Goal: Check status: Check status

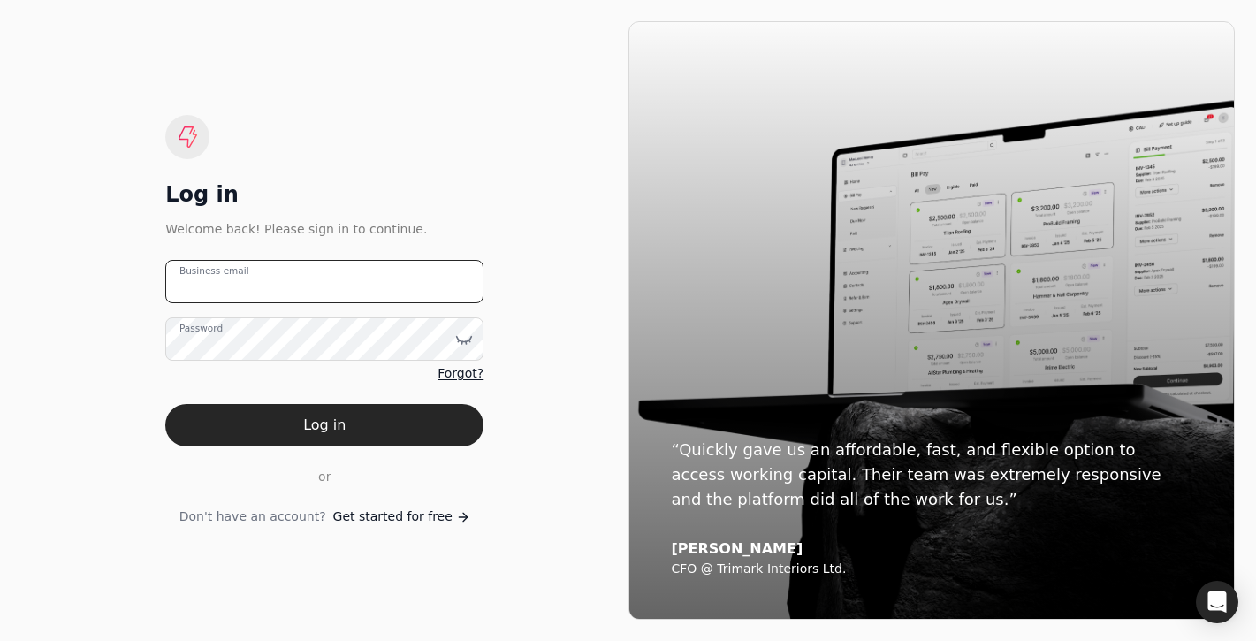
click at [343, 289] on email "Business email" at bounding box center [324, 281] width 318 height 43
type email "[EMAIL_ADDRESS][DOMAIN_NAME]"
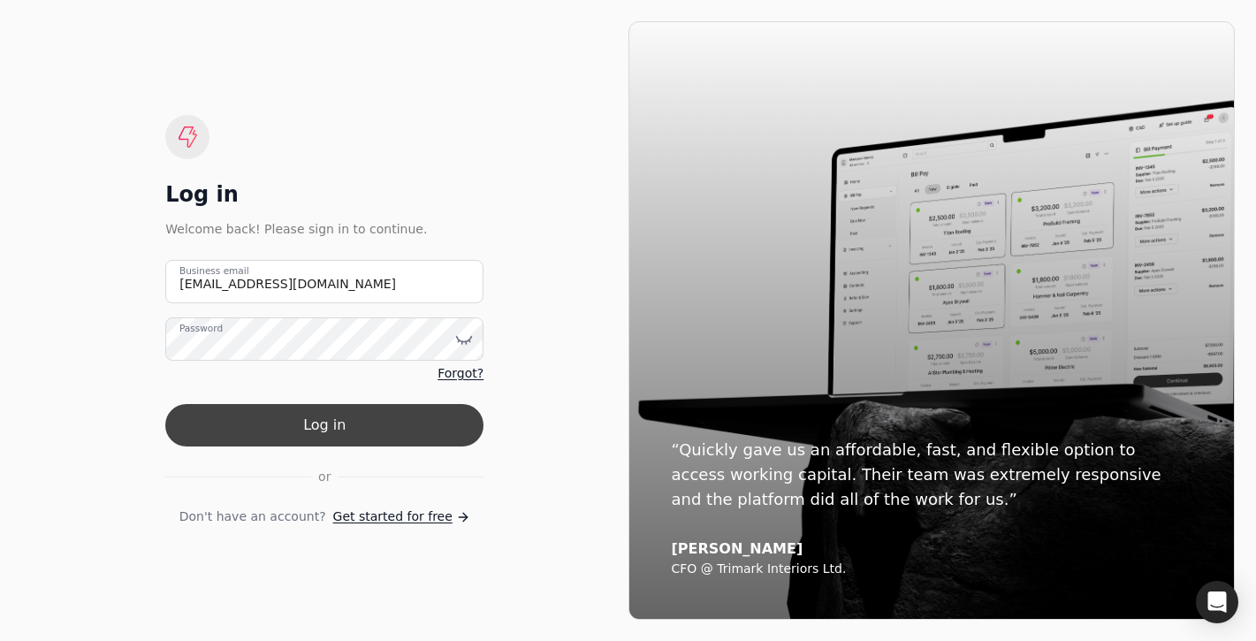
click at [425, 422] on button "Log in" at bounding box center [324, 425] width 318 height 42
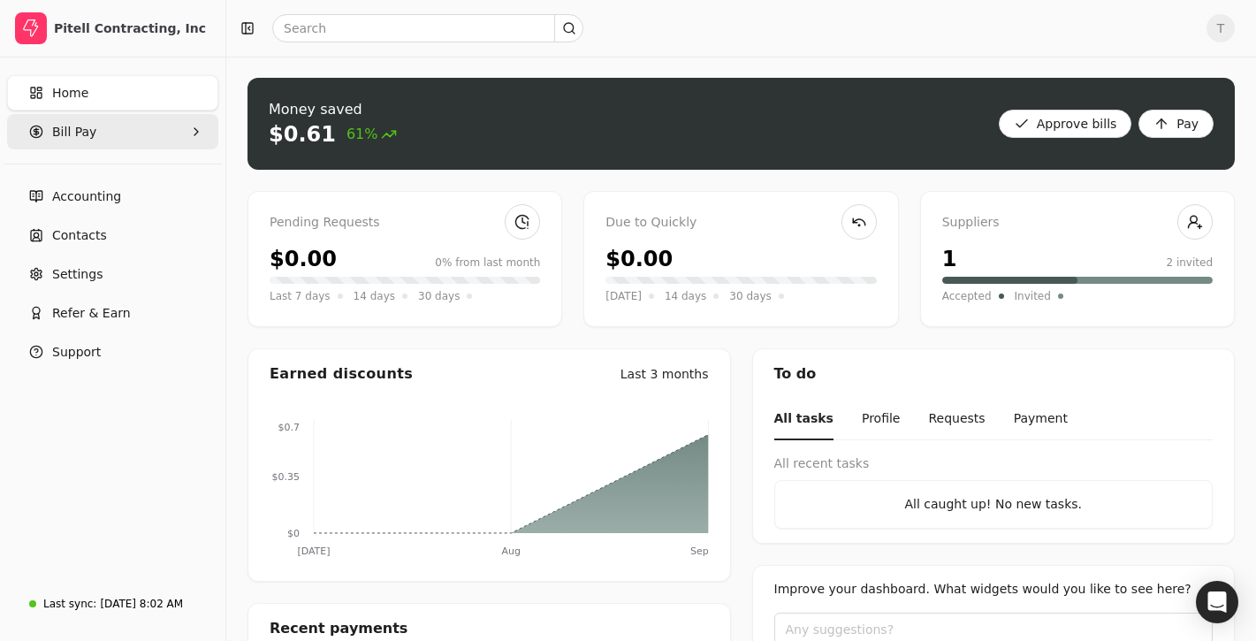
click at [139, 132] on Pay "Bill Pay" at bounding box center [112, 131] width 211 height 35
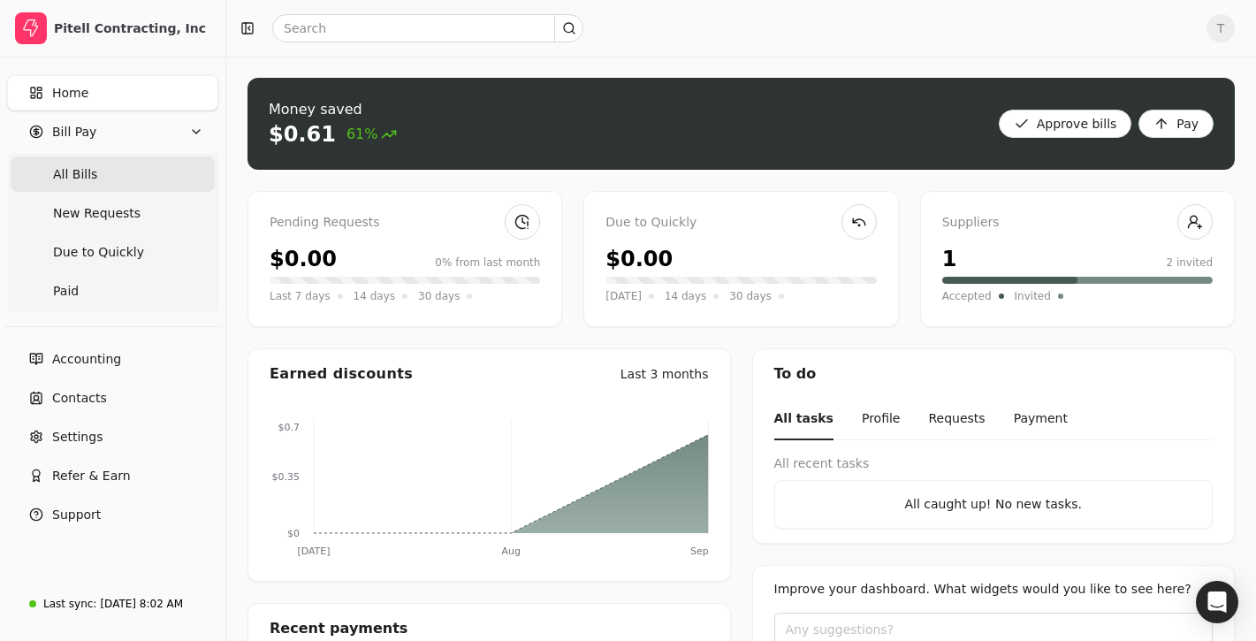
click at [118, 166] on Bills "All Bills" at bounding box center [113, 173] width 204 height 35
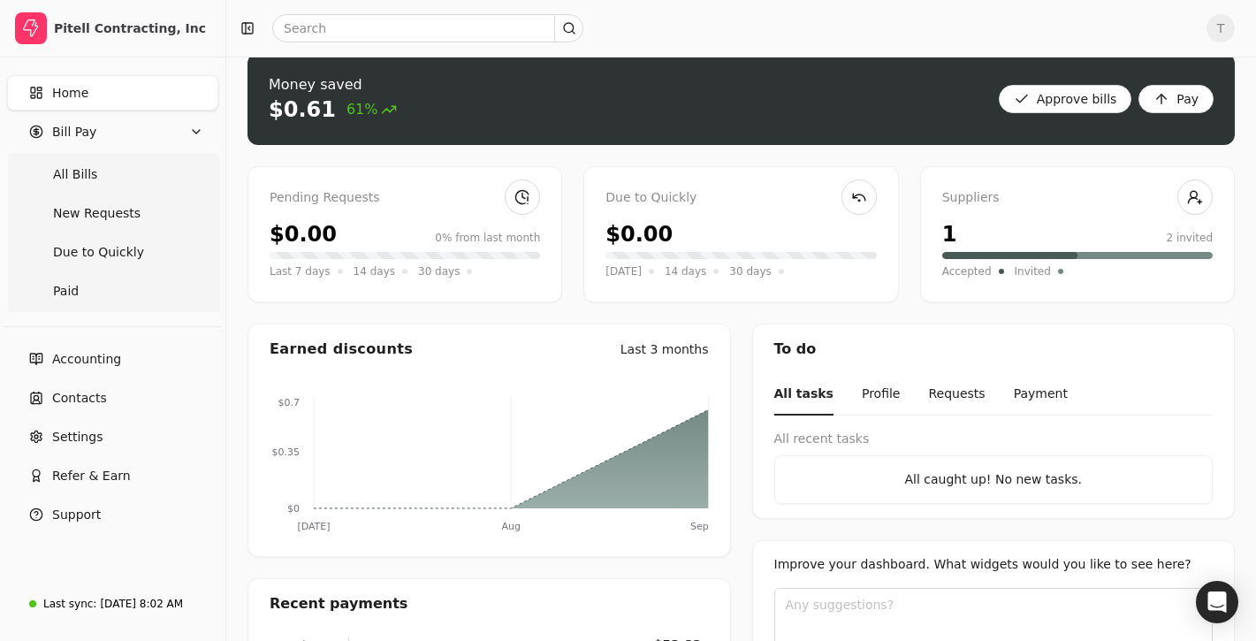
scroll to position [29, 0]
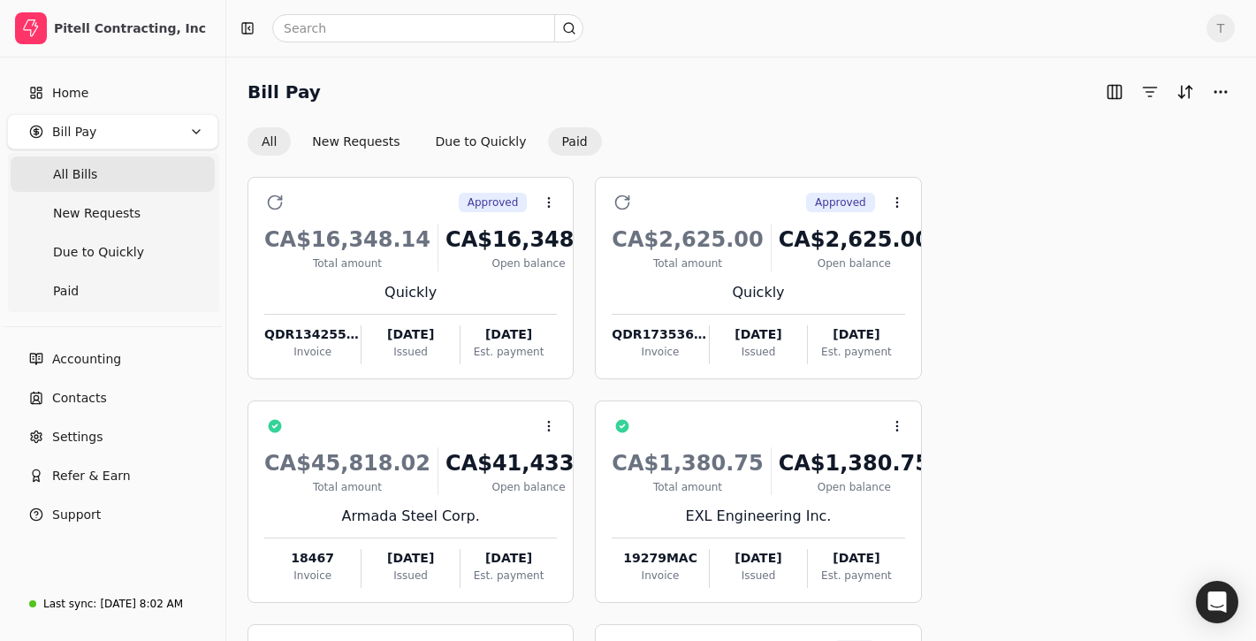
click at [569, 148] on button "Paid" at bounding box center [575, 141] width 54 height 28
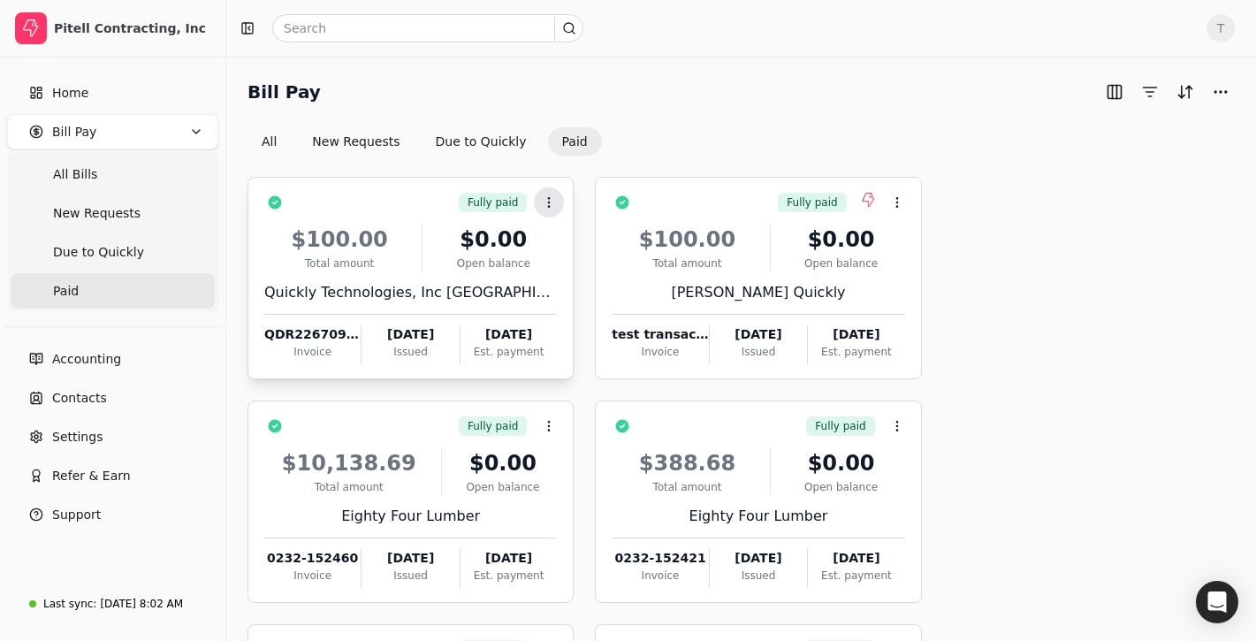
click at [552, 199] on icon at bounding box center [549, 202] width 14 height 14
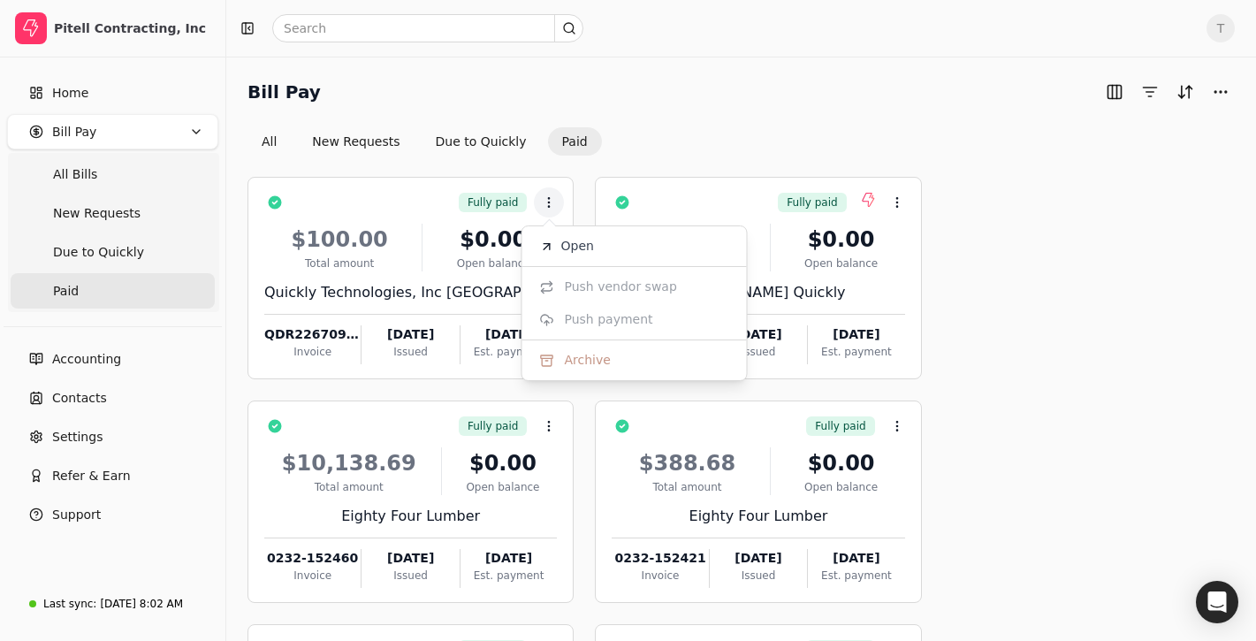
click at [687, 122] on div "Bill Pay All New Requests Due to Quickly Paid" at bounding box center [740, 117] width 987 height 78
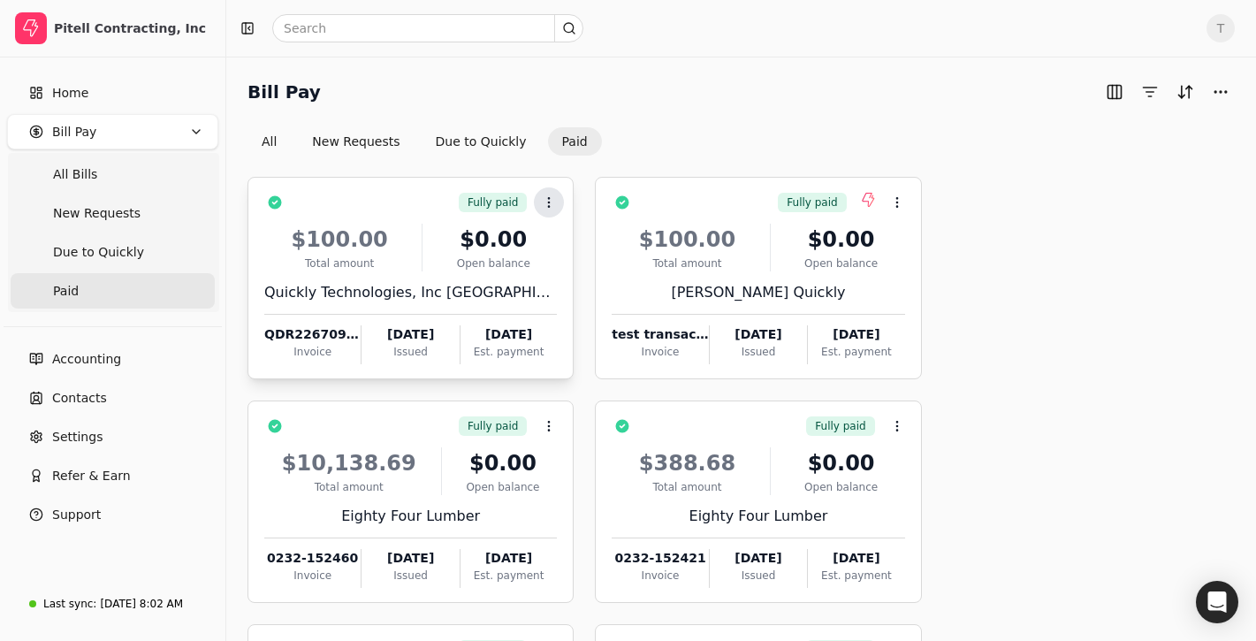
click at [552, 198] on icon at bounding box center [549, 202] width 14 height 14
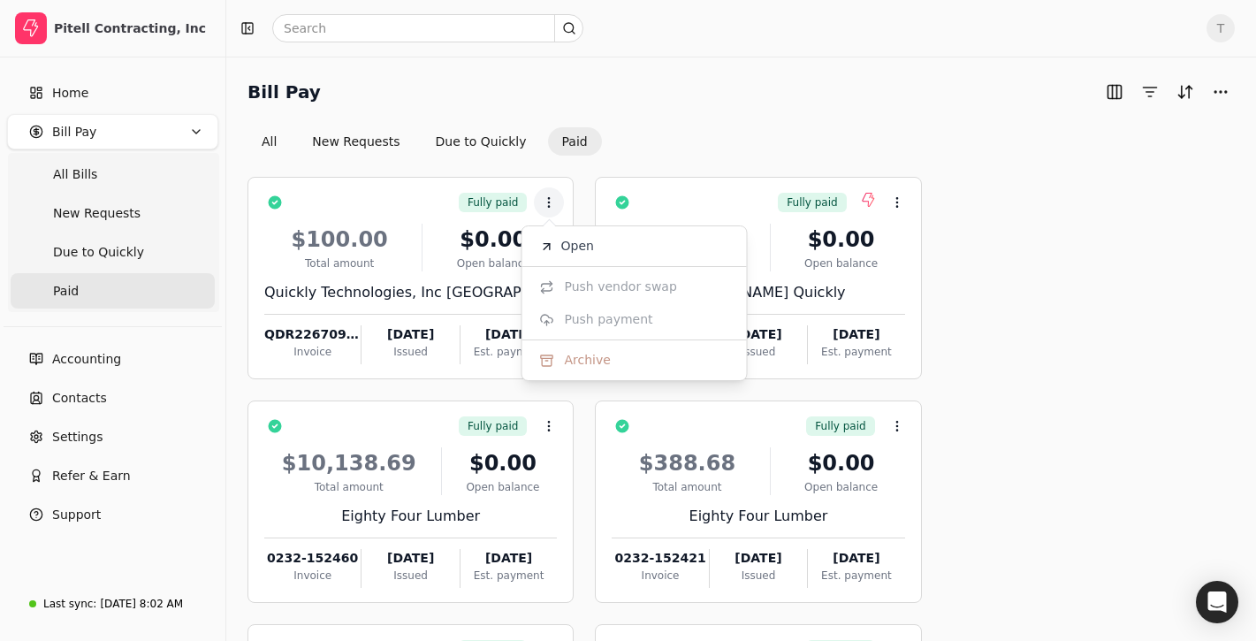
click at [717, 120] on div "Bill Pay All New Requests Due to Quickly Paid" at bounding box center [740, 117] width 987 height 78
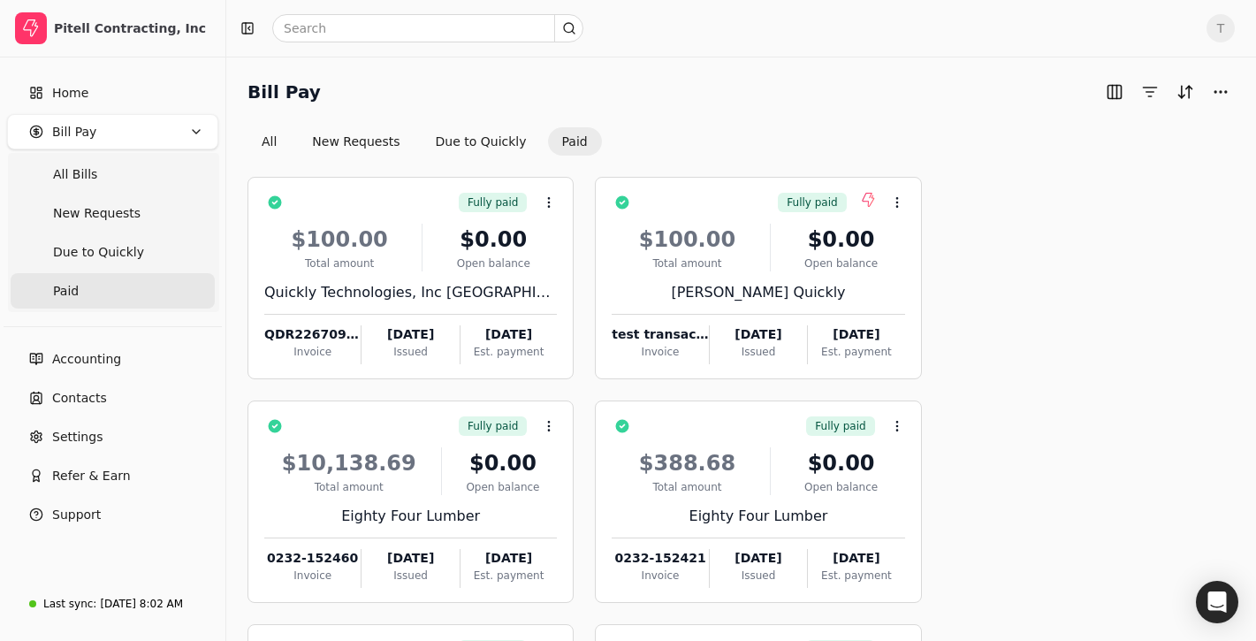
click at [556, 137] on button "Paid" at bounding box center [575, 141] width 54 height 28
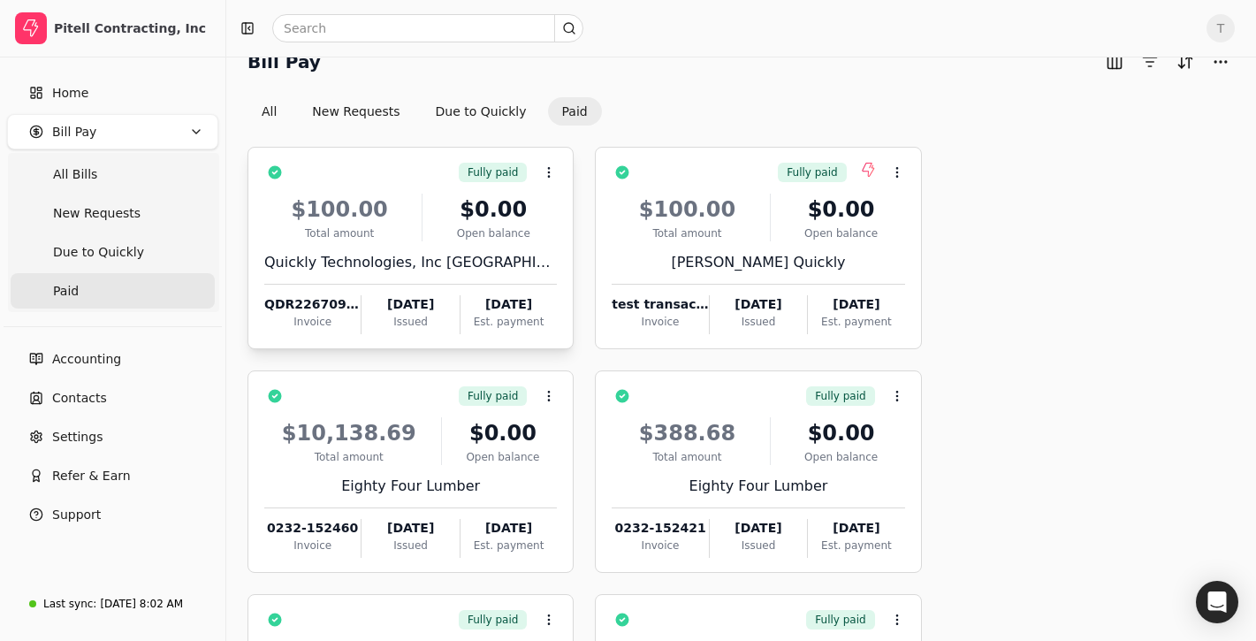
scroll to position [29, 0]
click at [577, 108] on button "Paid" at bounding box center [575, 112] width 54 height 28
click at [340, 117] on button "New Requests" at bounding box center [356, 112] width 116 height 28
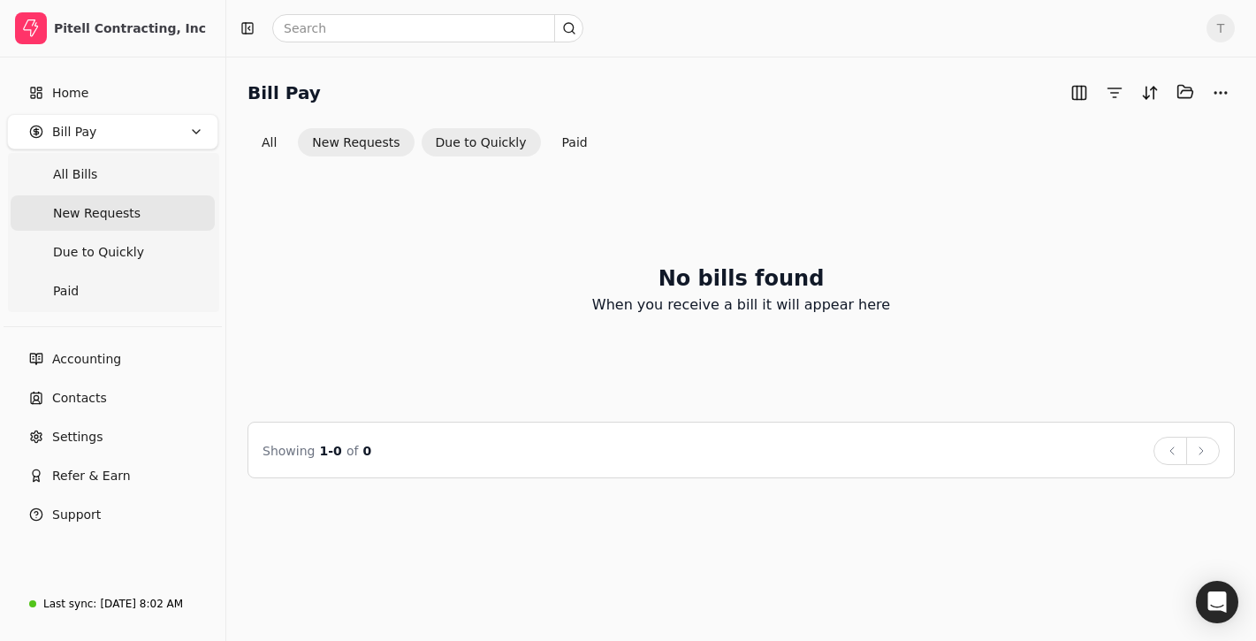
click at [498, 144] on button "Due to Quickly" at bounding box center [481, 142] width 119 height 28
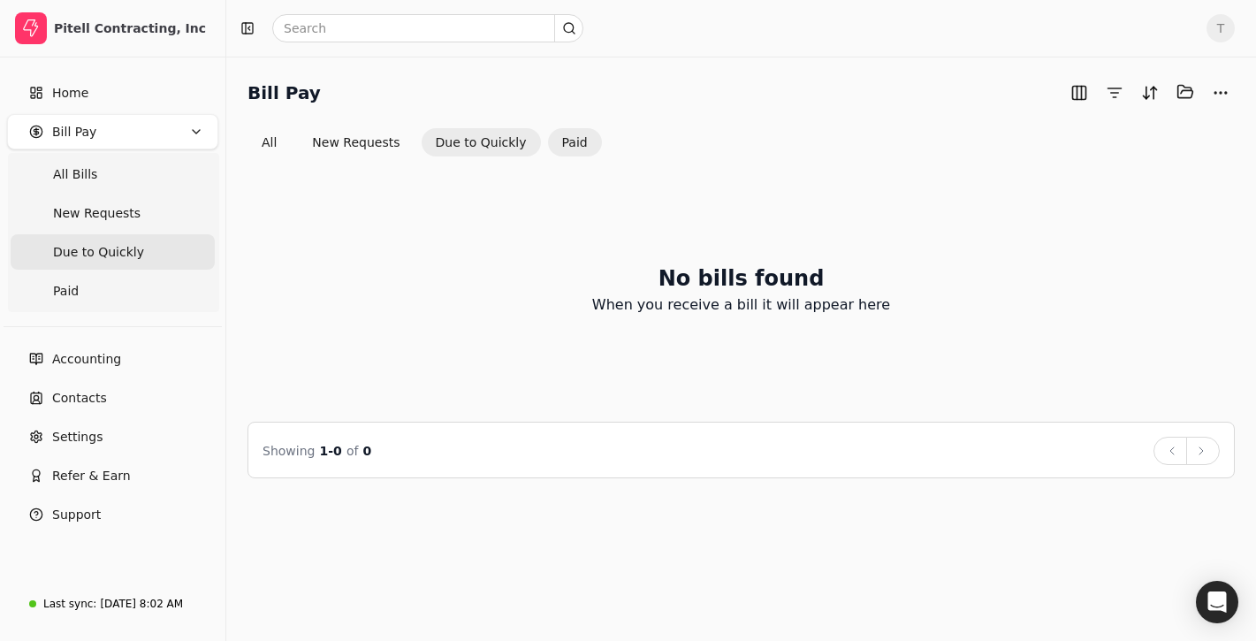
click at [577, 142] on button "Paid" at bounding box center [575, 142] width 54 height 28
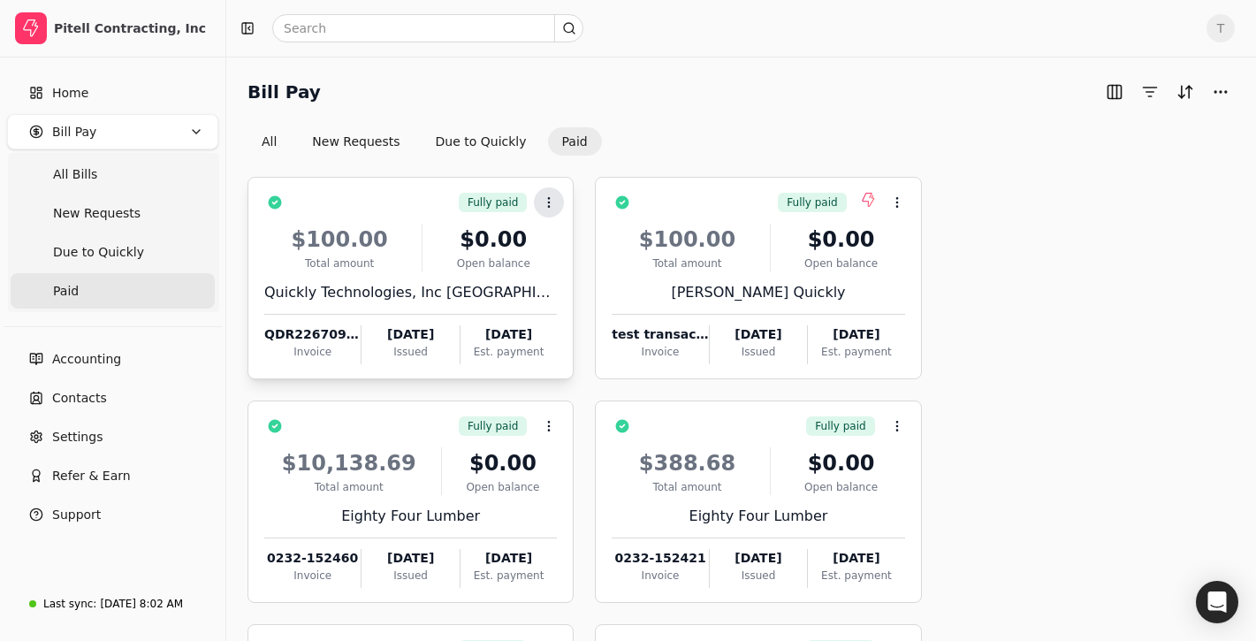
click at [550, 196] on icon at bounding box center [549, 202] width 14 height 14
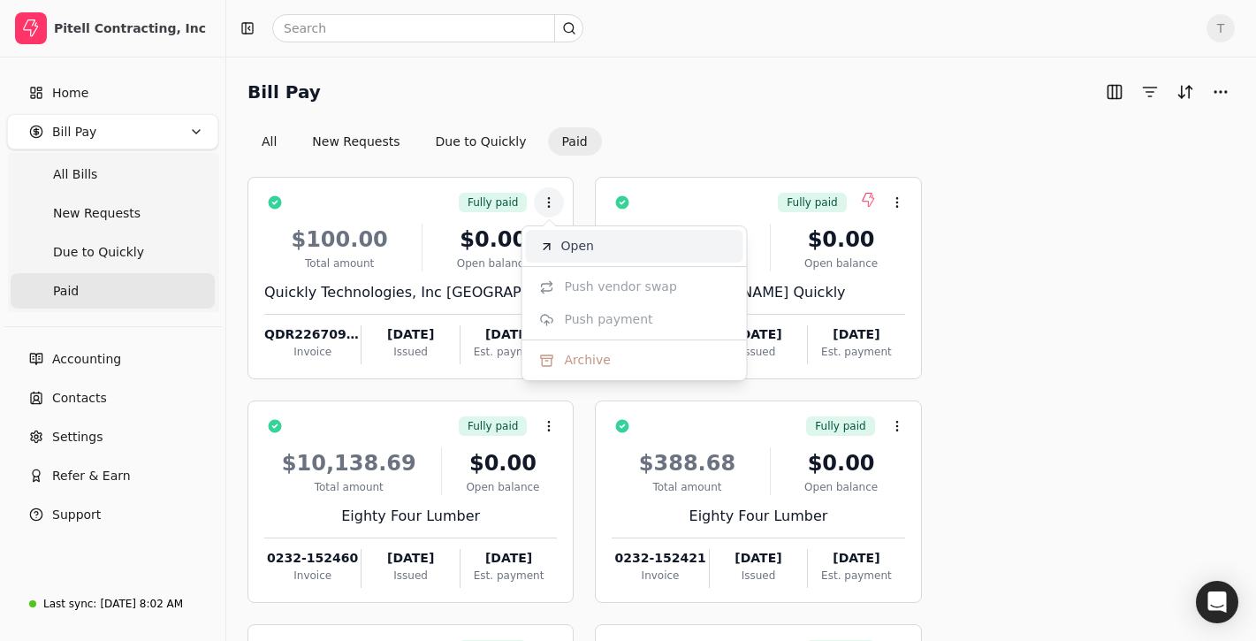
click at [561, 240] on span "Open" at bounding box center [577, 246] width 33 height 19
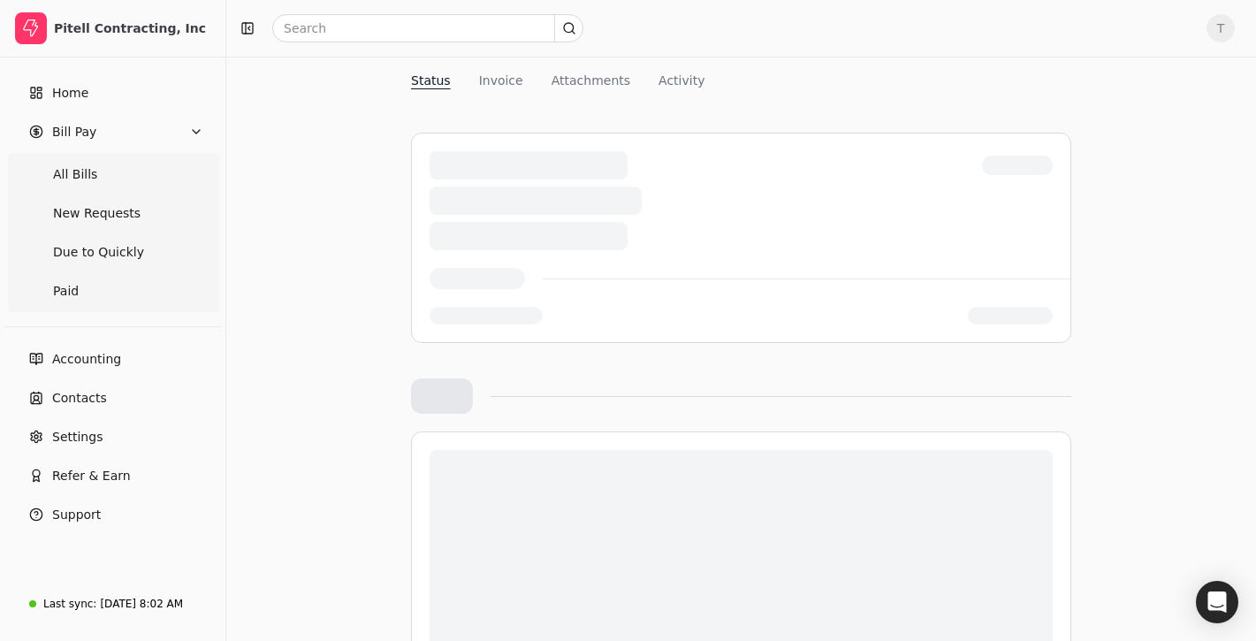
scroll to position [205, 0]
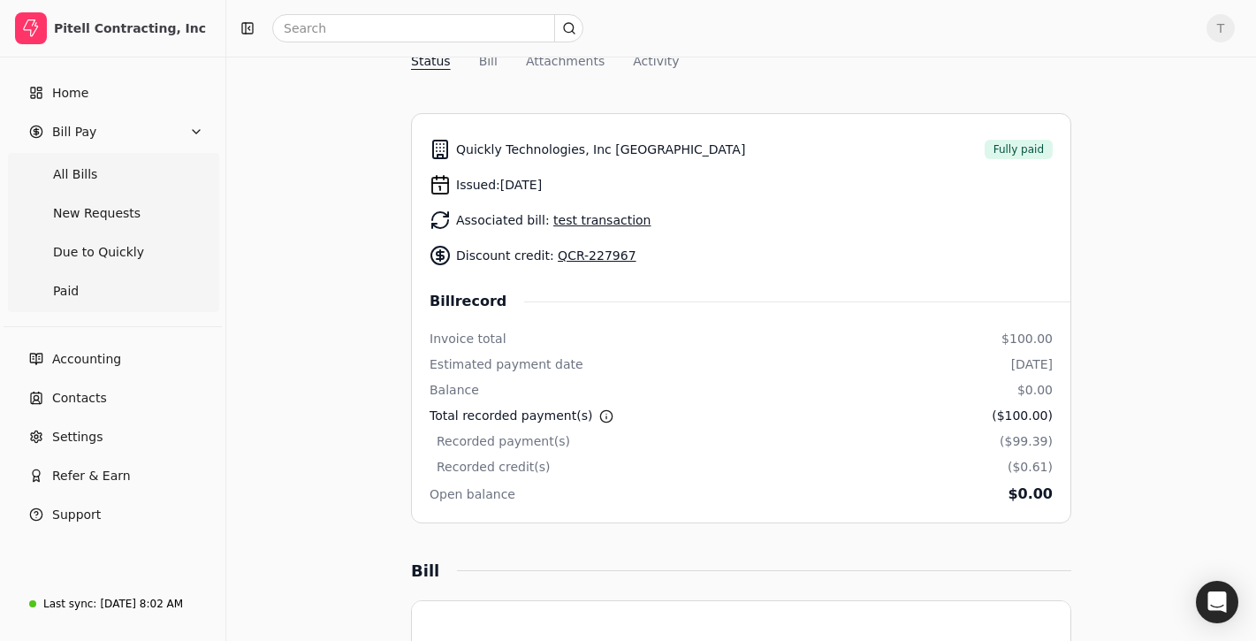
click at [582, 248] on link "QCR-227967" at bounding box center [597, 255] width 78 height 14
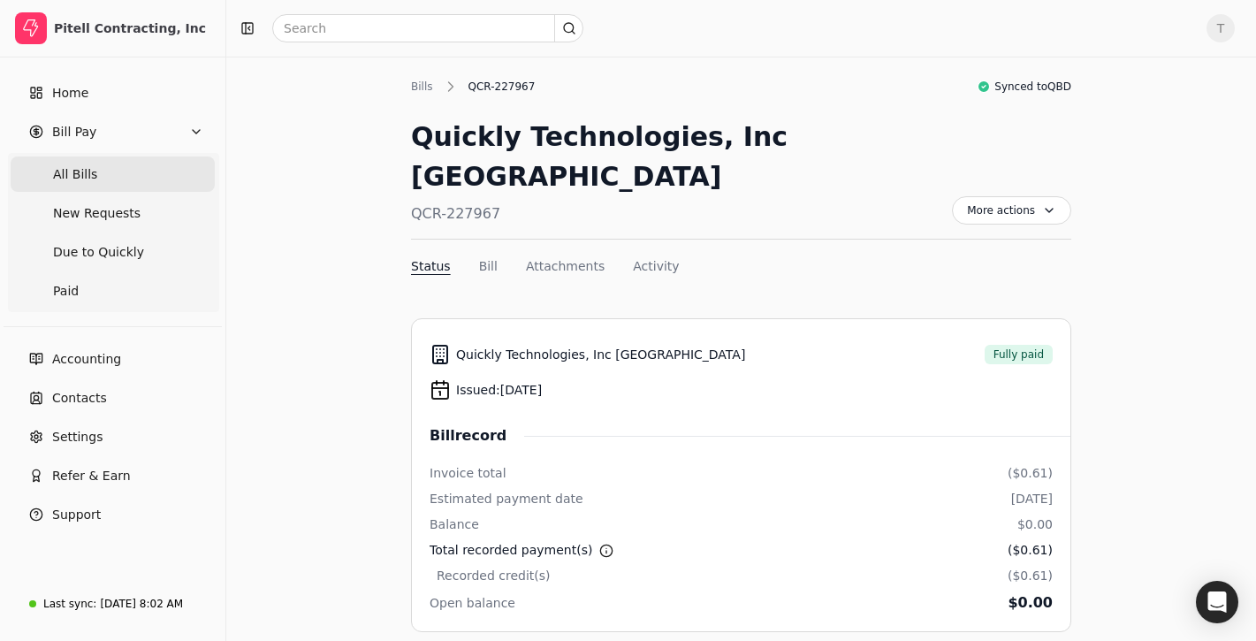
click at [132, 172] on Bills "All Bills" at bounding box center [113, 173] width 204 height 35
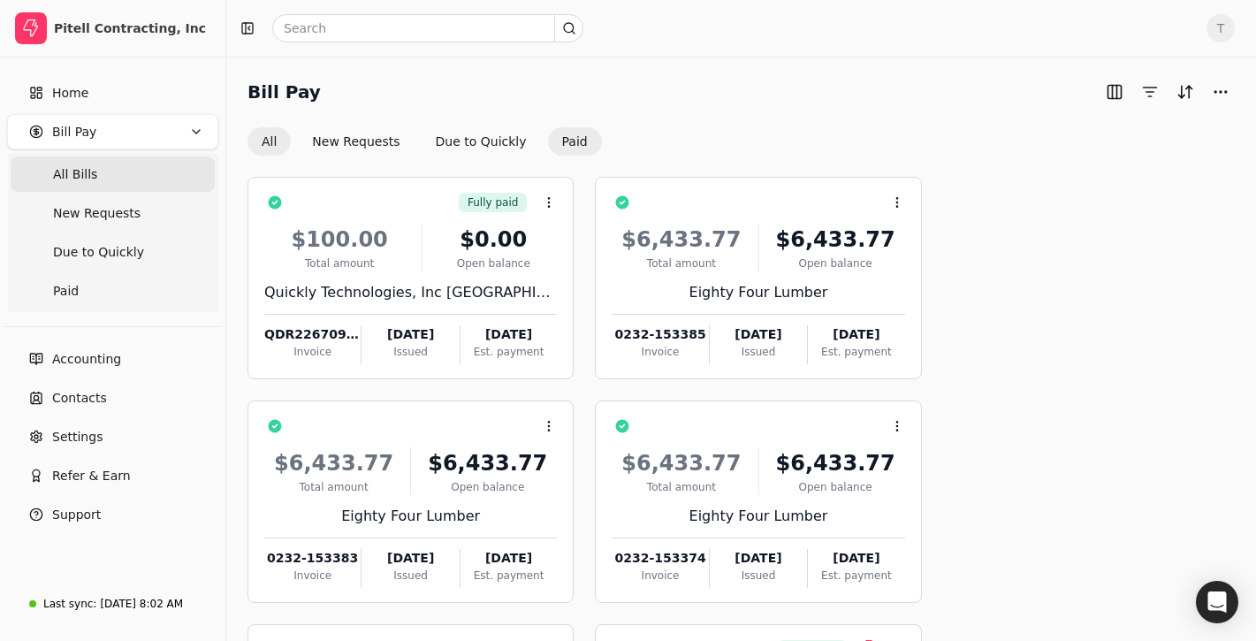
click at [568, 145] on button "Paid" at bounding box center [575, 141] width 54 height 28
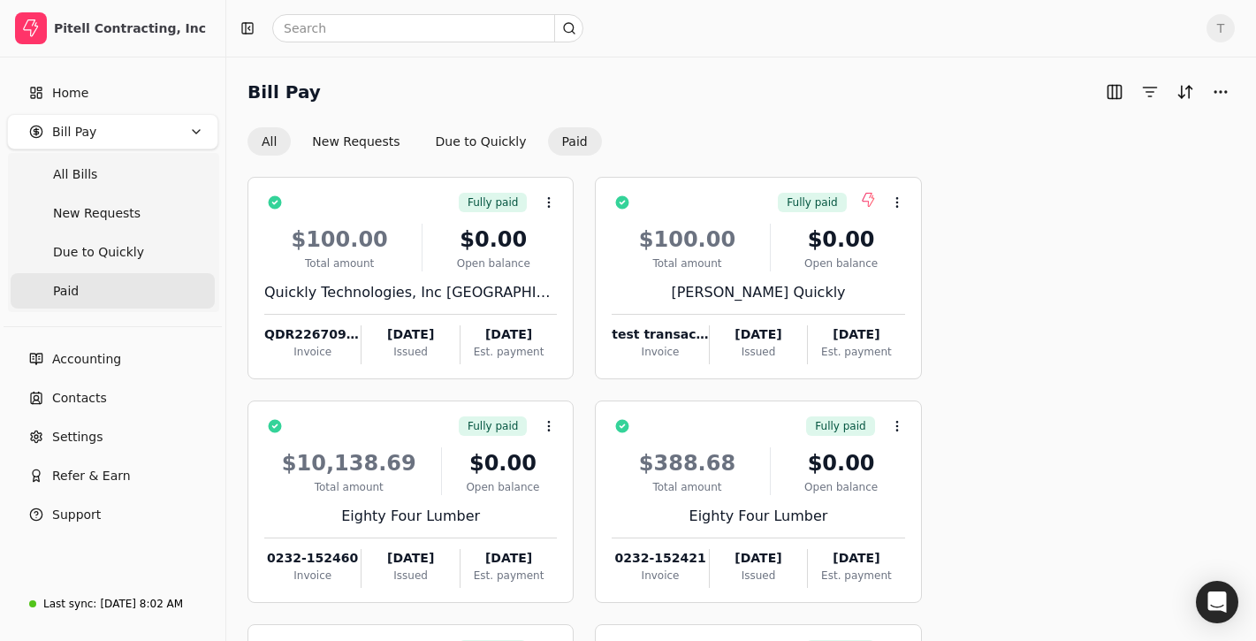
click at [273, 141] on button "All" at bounding box center [268, 141] width 43 height 28
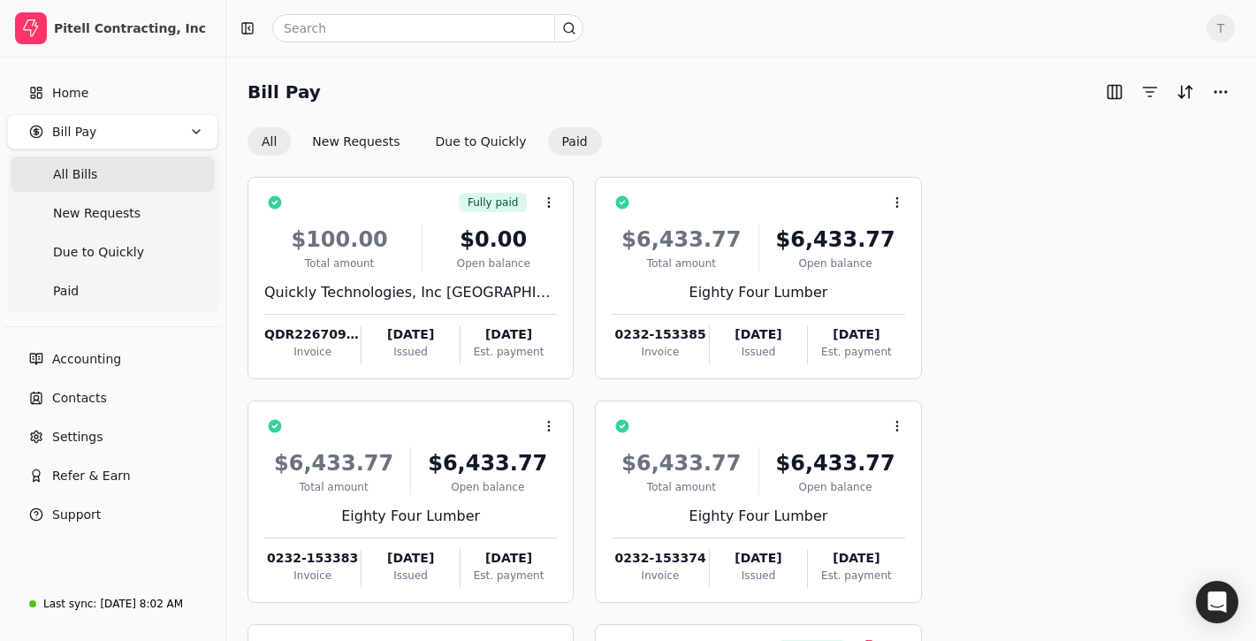
click at [566, 140] on button "Paid" at bounding box center [575, 141] width 54 height 28
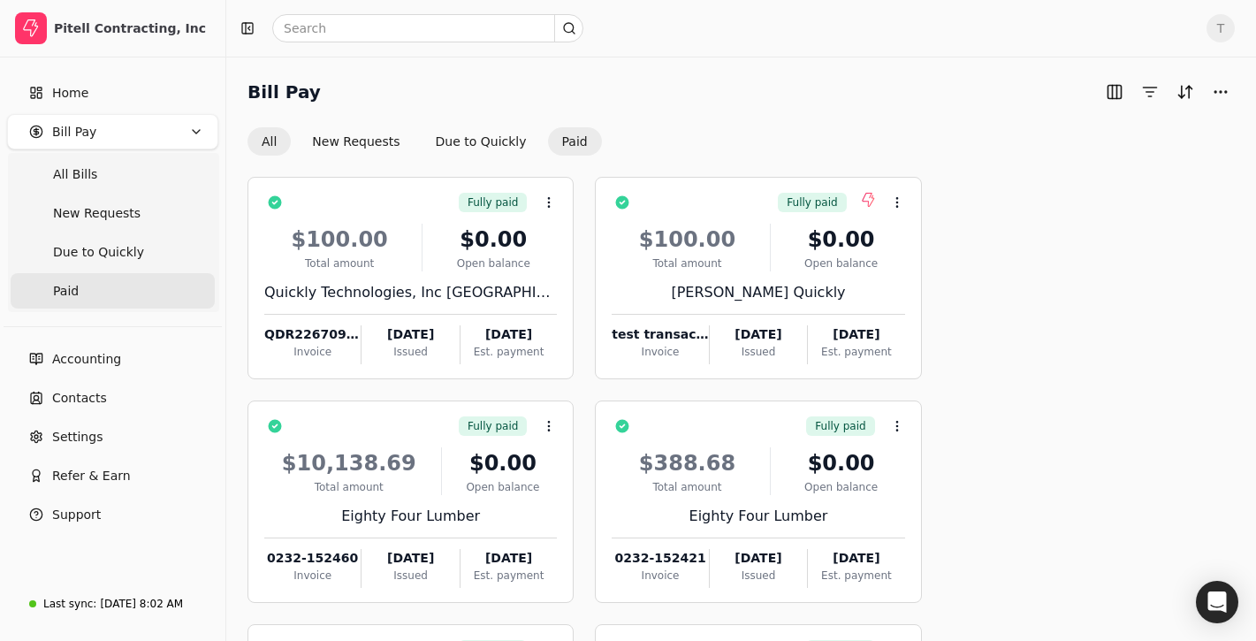
click at [269, 133] on button "All" at bounding box center [268, 141] width 43 height 28
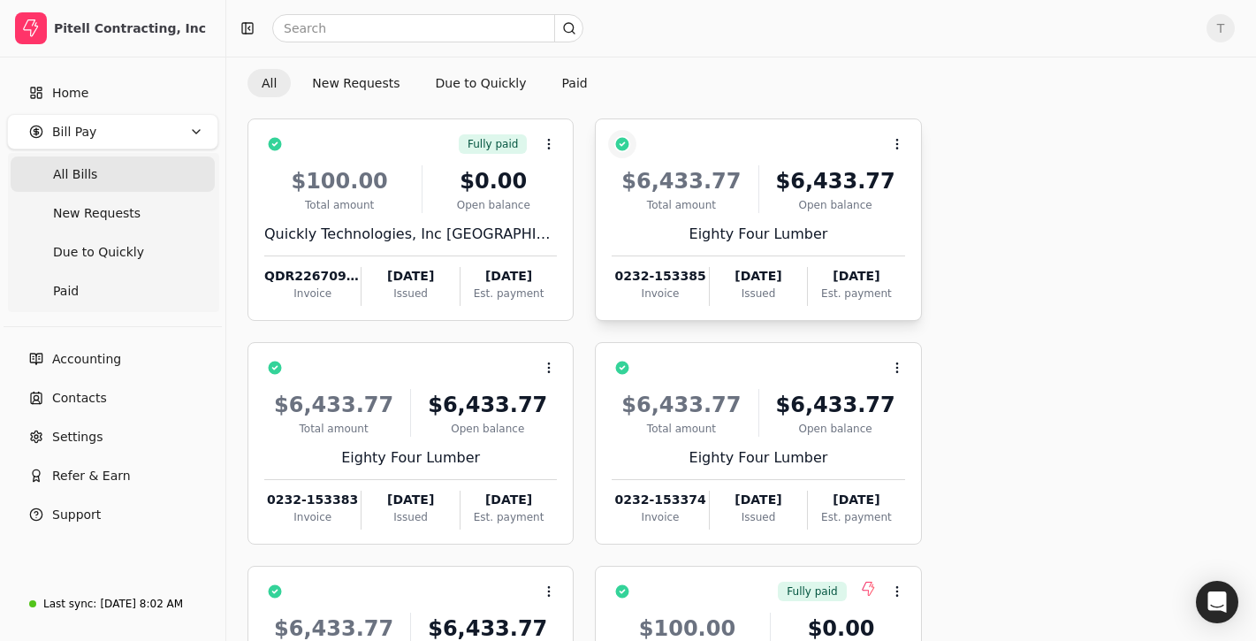
scroll to position [5, 0]
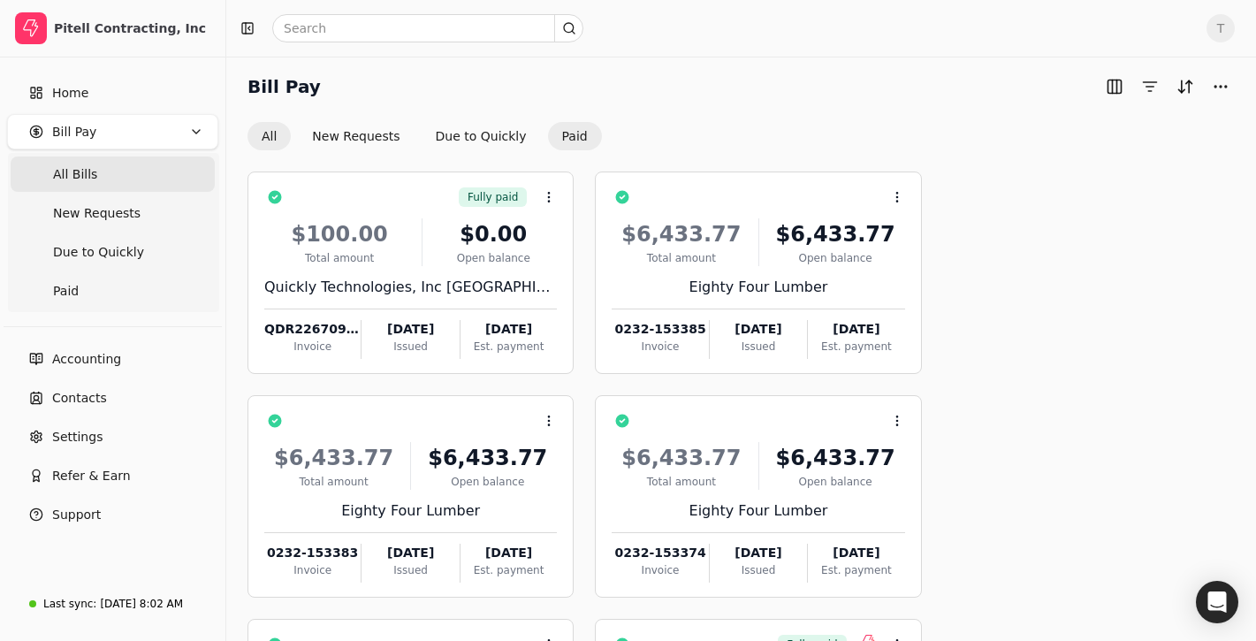
click at [580, 134] on button "Paid" at bounding box center [575, 136] width 54 height 28
